Goal: Task Accomplishment & Management: Manage account settings

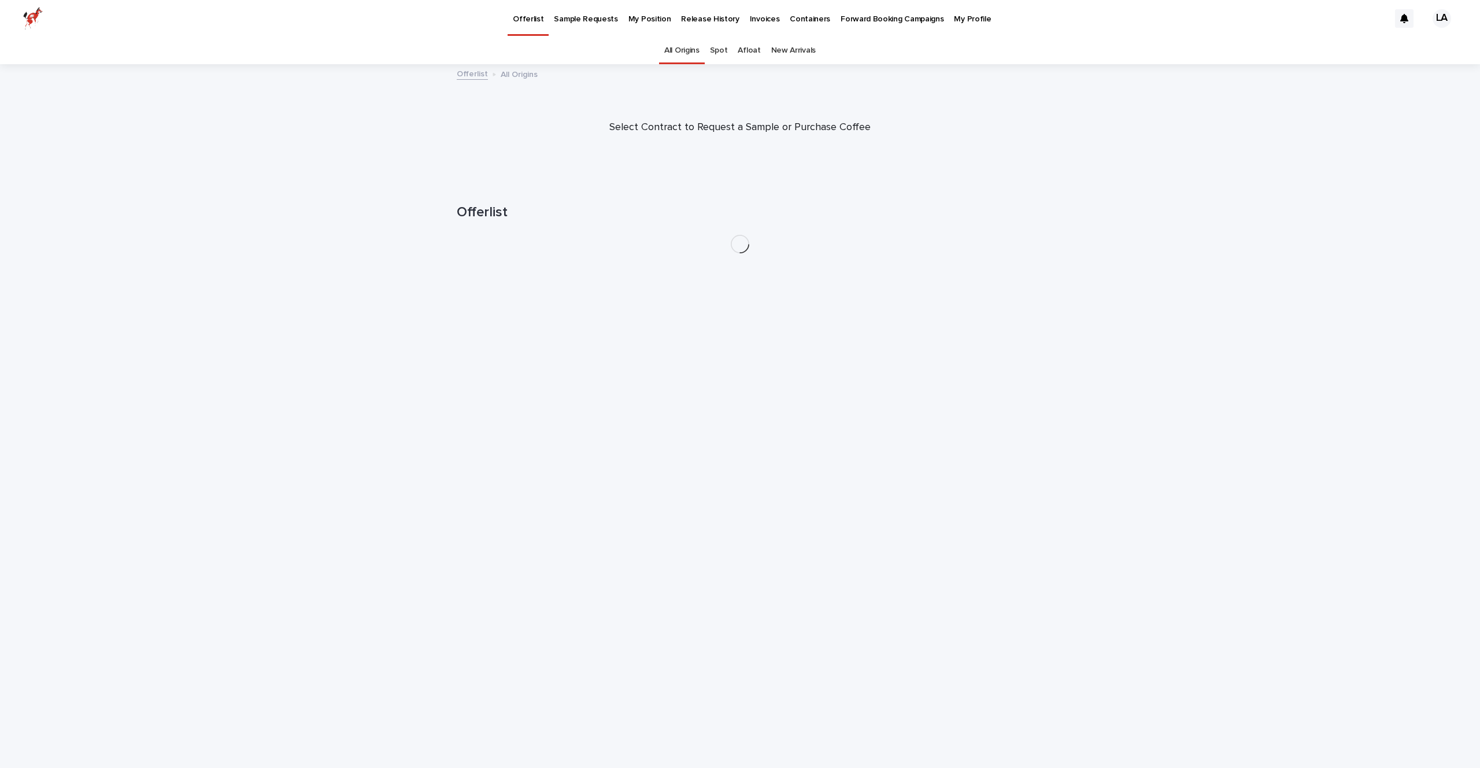
click at [642, 16] on p "My Position" at bounding box center [649, 12] width 43 height 24
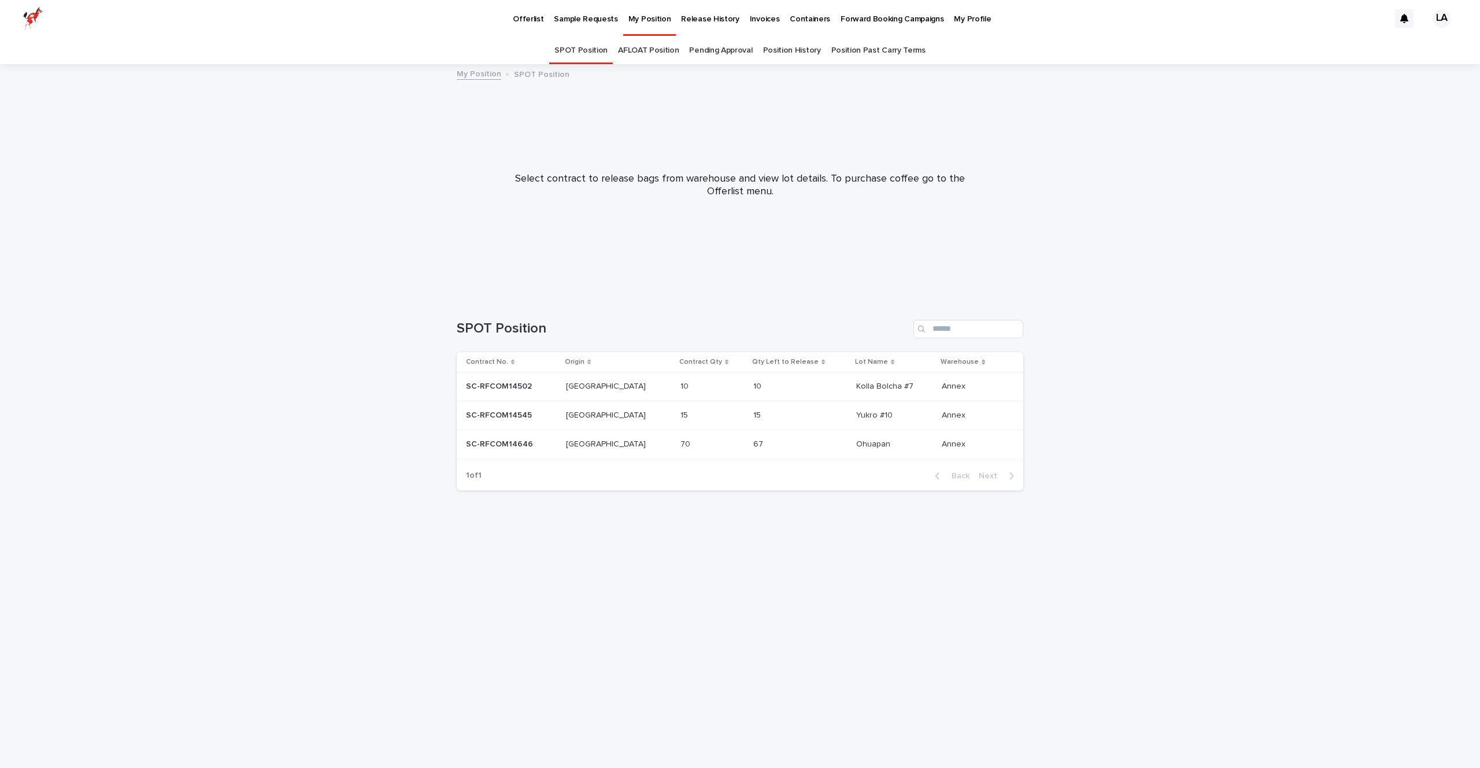
click at [595, 439] on p "[GEOGRAPHIC_DATA]" at bounding box center [607, 443] width 82 height 12
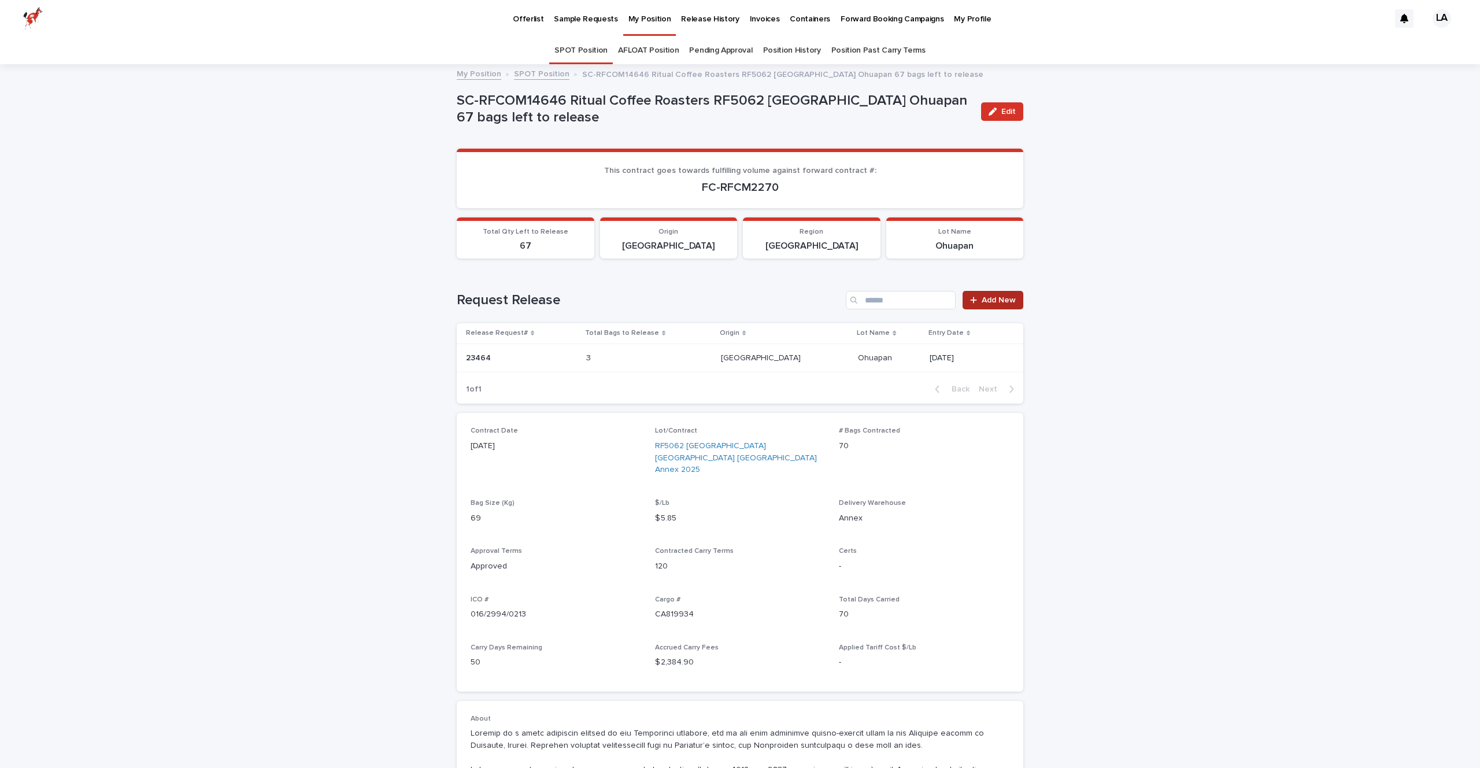
click at [994, 298] on span "Add New" at bounding box center [999, 300] width 34 height 8
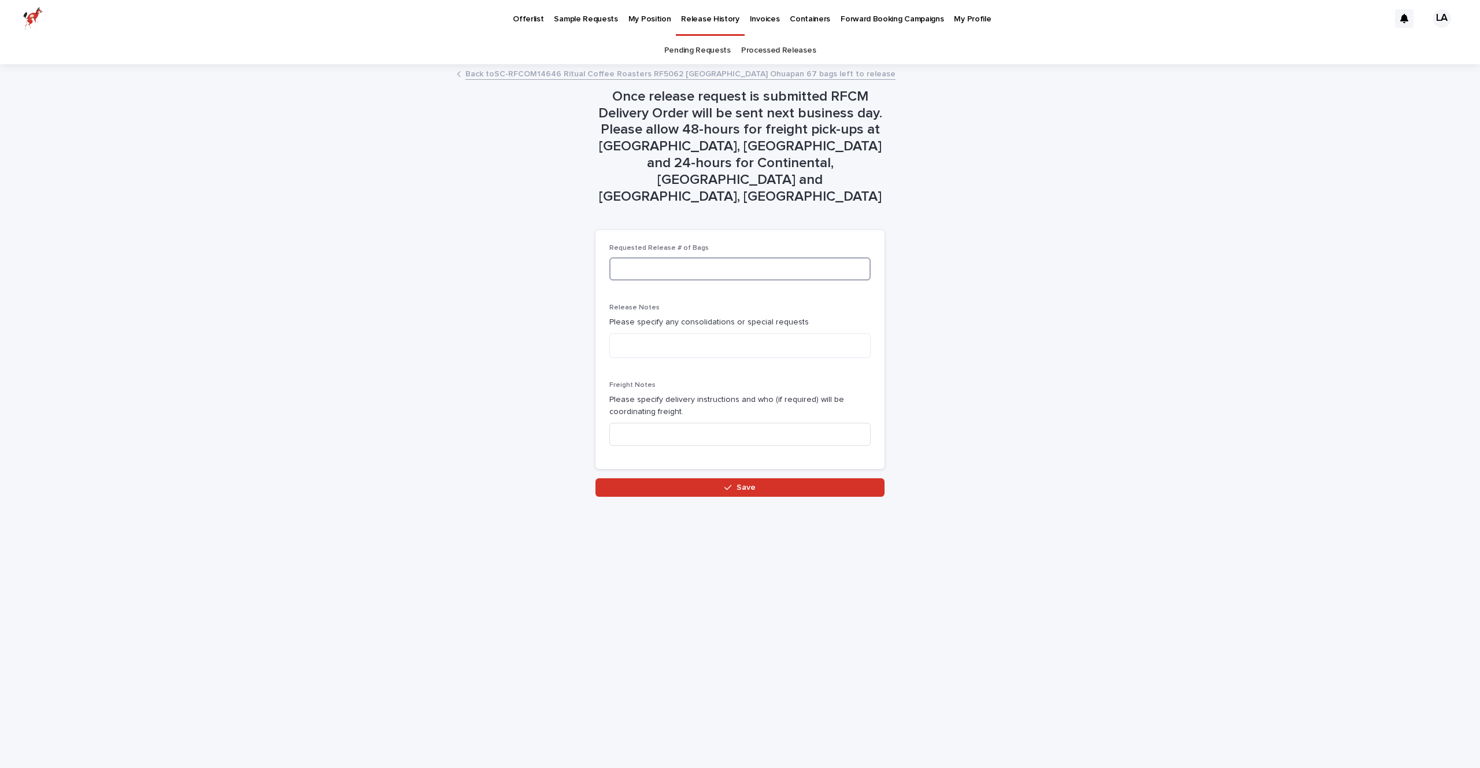
click at [754, 257] on input at bounding box center [739, 268] width 261 height 23
type input "*"
click at [775, 478] on button "Save" at bounding box center [739, 487] width 289 height 18
